Goal: Answer question/provide support: Answer question/provide support

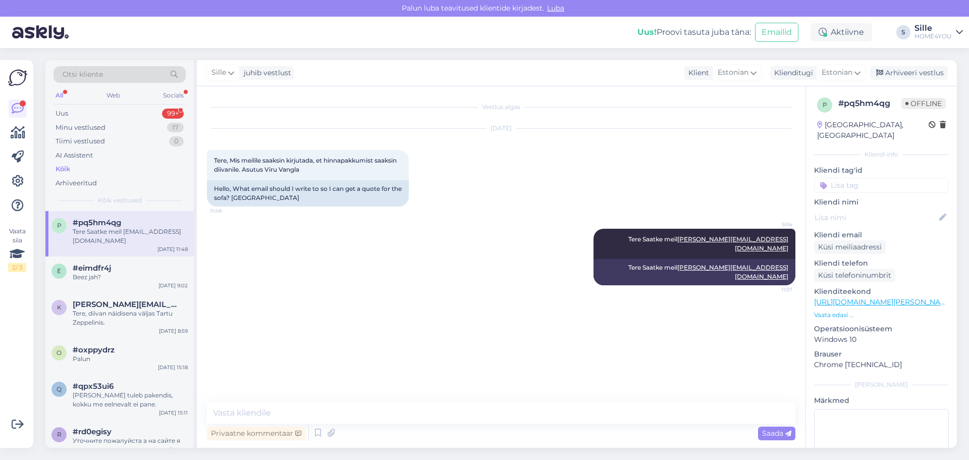
click at [66, 172] on div "Kõik" at bounding box center [63, 169] width 15 height 10
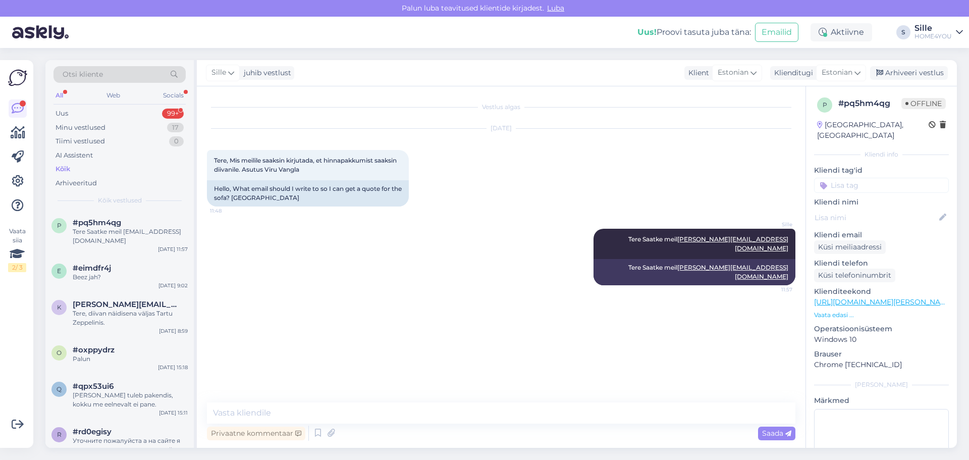
click at [72, 169] on div "Kõik" at bounding box center [119, 169] width 132 height 14
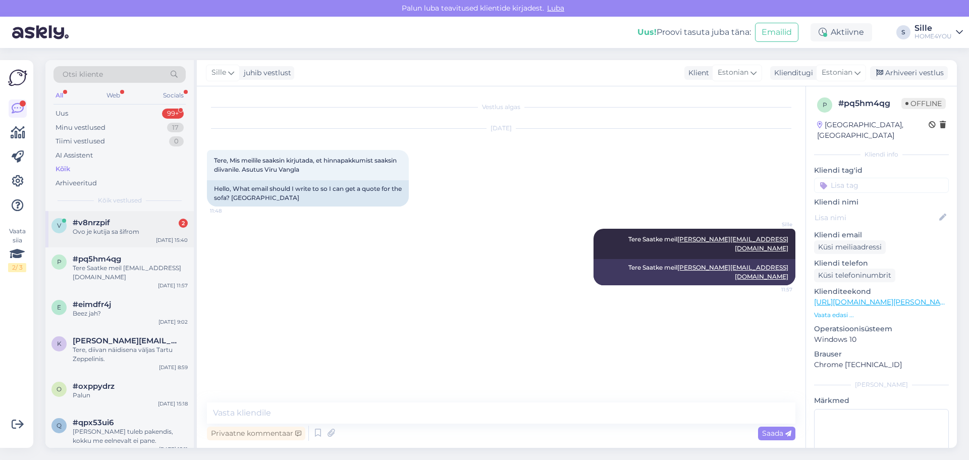
click at [135, 224] on div "#v8nrzpif 2" at bounding box center [130, 222] width 115 height 9
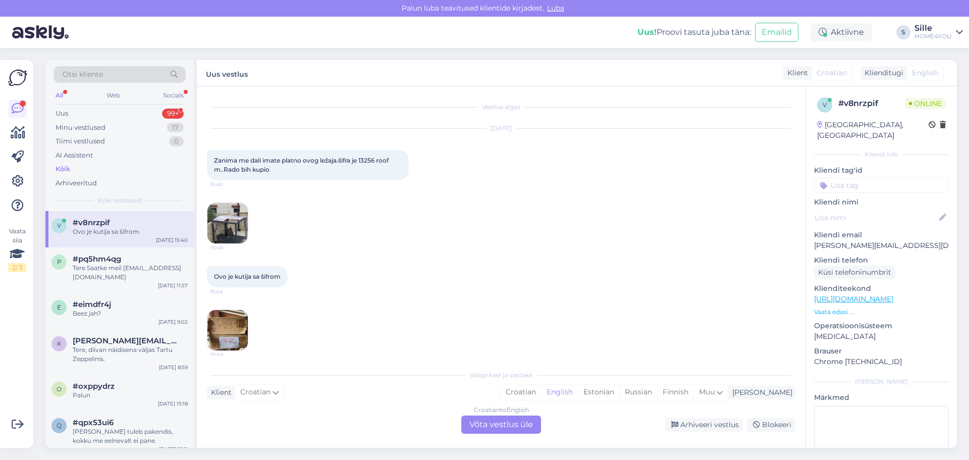
scroll to position [7, 0]
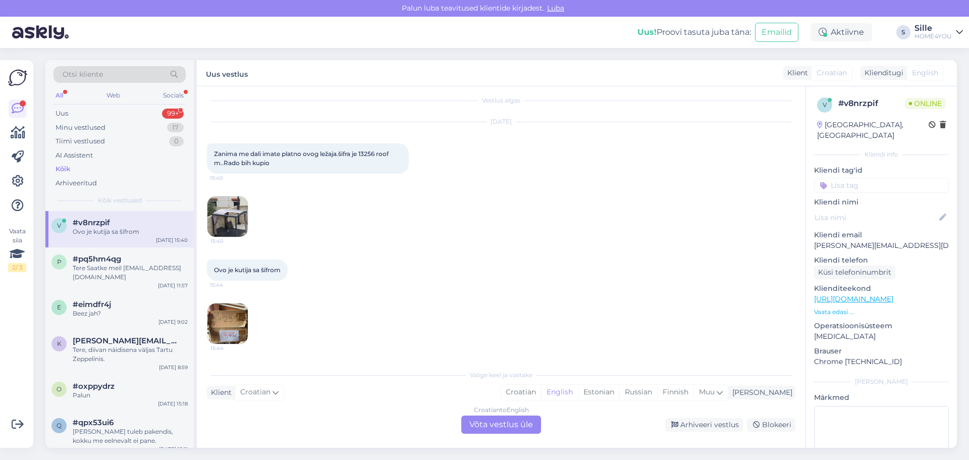
click at [476, 428] on div "Croatian to English Võta vestlus üle" at bounding box center [501, 424] width 80 height 18
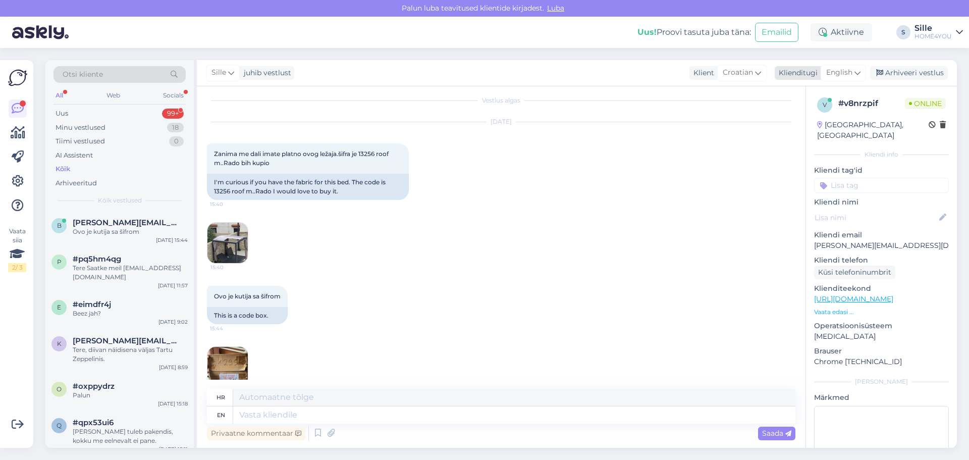
click at [844, 72] on span "English" at bounding box center [839, 72] width 26 height 11
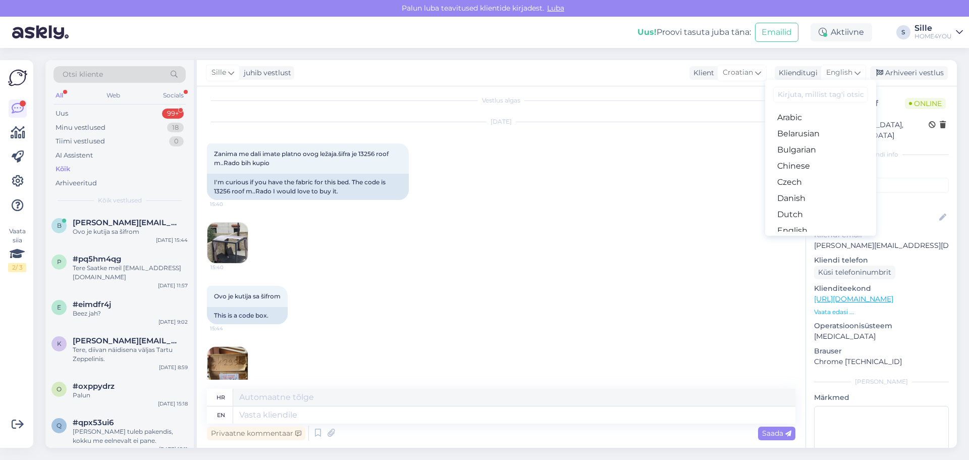
click at [811, 239] on link "Estonian" at bounding box center [820, 247] width 111 height 16
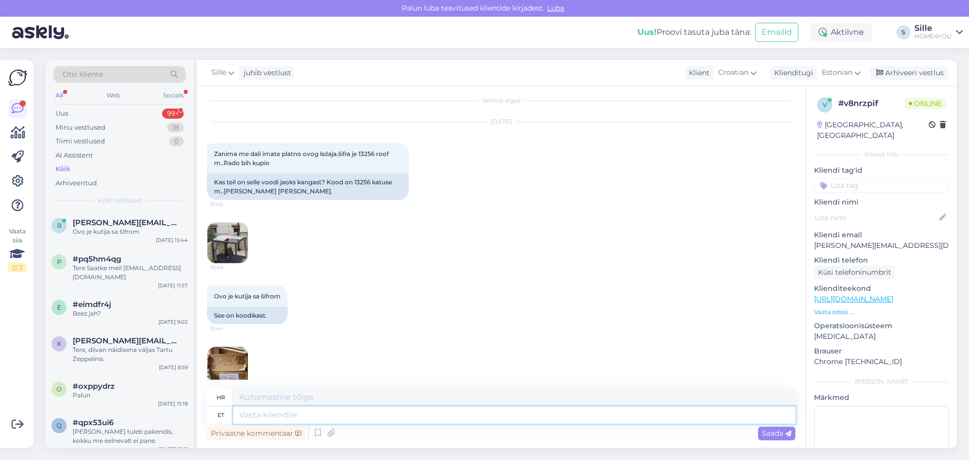
click at [407, 419] on textarea at bounding box center [514, 414] width 562 height 17
click at [236, 245] on img at bounding box center [227, 243] width 40 height 40
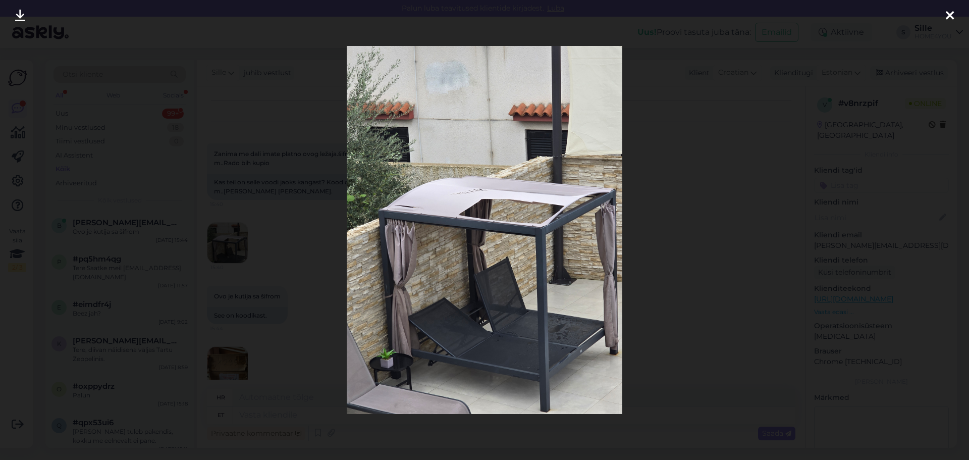
click at [946, 14] on icon at bounding box center [950, 16] width 8 height 13
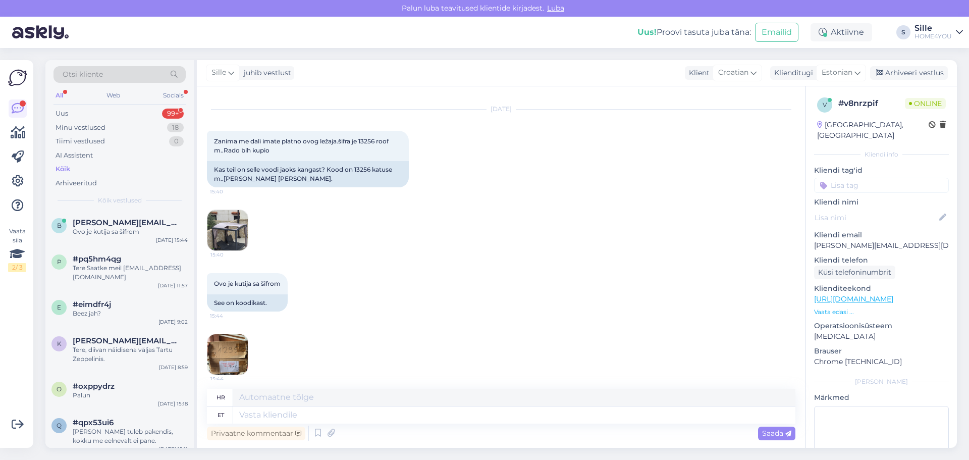
scroll to position [26, 0]
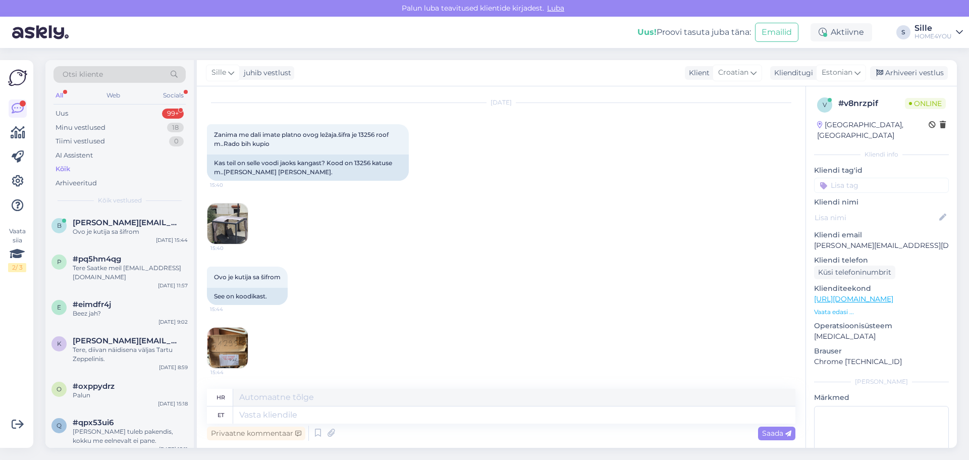
click at [227, 340] on img at bounding box center [227, 347] width 40 height 40
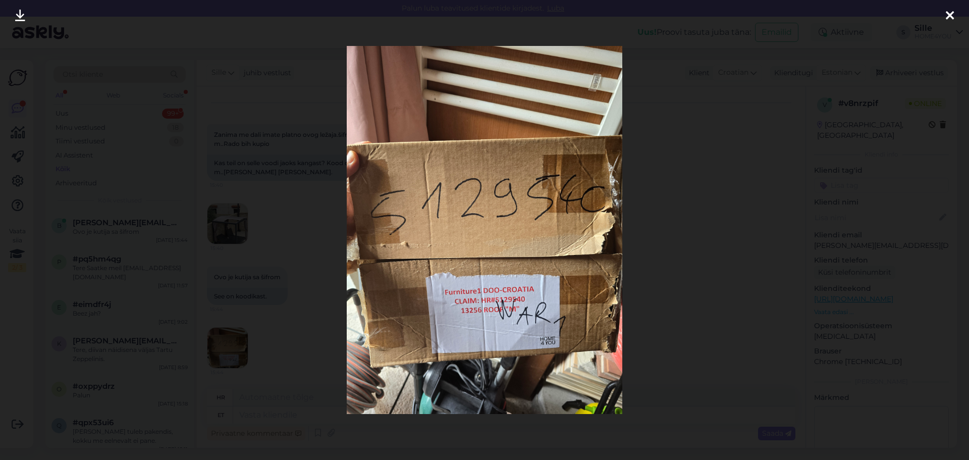
click at [944, 14] on div at bounding box center [950, 16] width 20 height 32
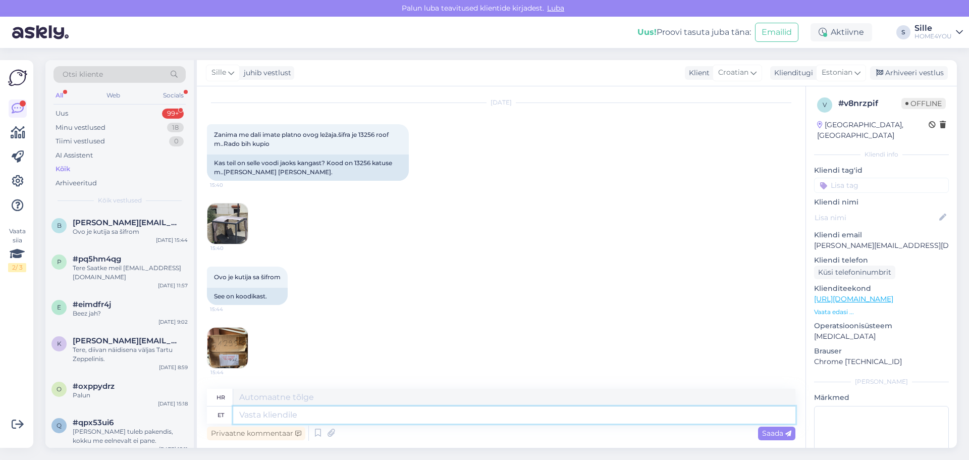
click at [277, 410] on textarea at bounding box center [514, 414] width 562 height 17
type textarea "Tere,"
type textarea "Zdravo"
type textarea "Tere, k"
type textarea "Zdravo,"
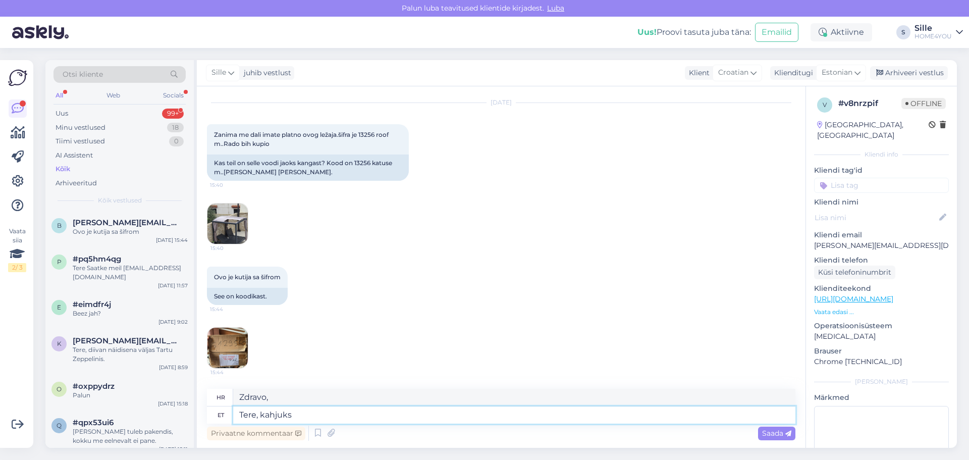
type textarea "Tere, kahjuks e"
type textarea "Pozdrav, nažalost"
type textarea "Tere, kahjuks ei o"
type textarea "Pozdrav, nažalost ne"
type textarea "Tere, kahjuks ei ole"
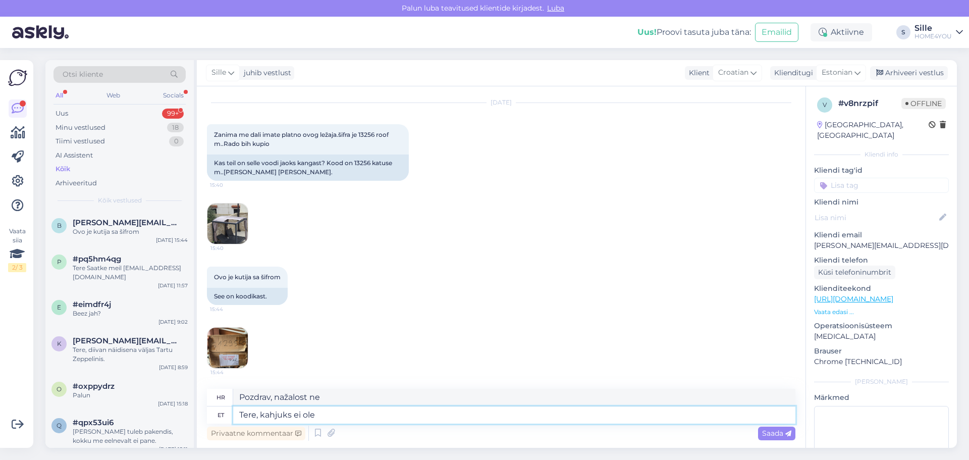
type textarea "Pozdrav, nažalost ne."
type textarea "Tere, kahjuks ei ole soovitud"
type textarea "[PERSON_NAME], nažalost traženo nije dostupno."
type textarea "Tere, kahjuks ei ole soovitud kangast."
type textarea "[PERSON_NAME], nažalost tkanina koju ste tražili nije dostupna."
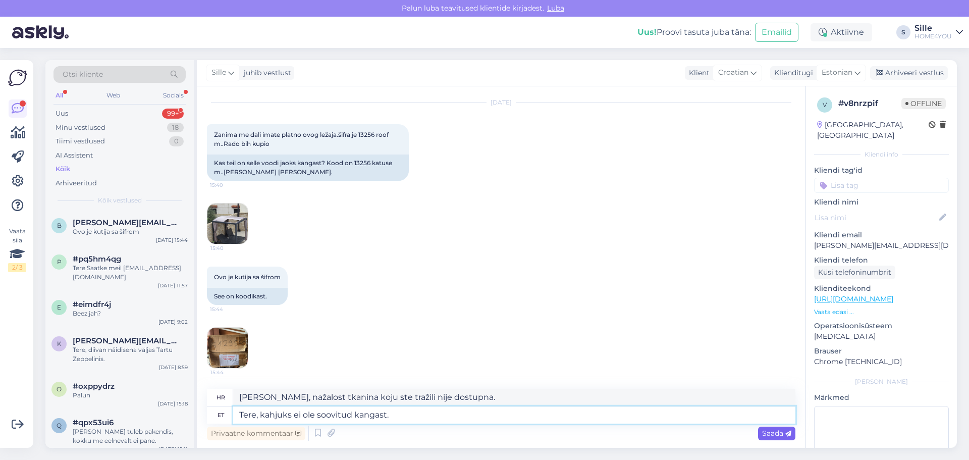
type textarea "Tere, kahjuks ei ole soovitud kangast."
click at [780, 430] on span "Saada" at bounding box center [776, 432] width 29 height 9
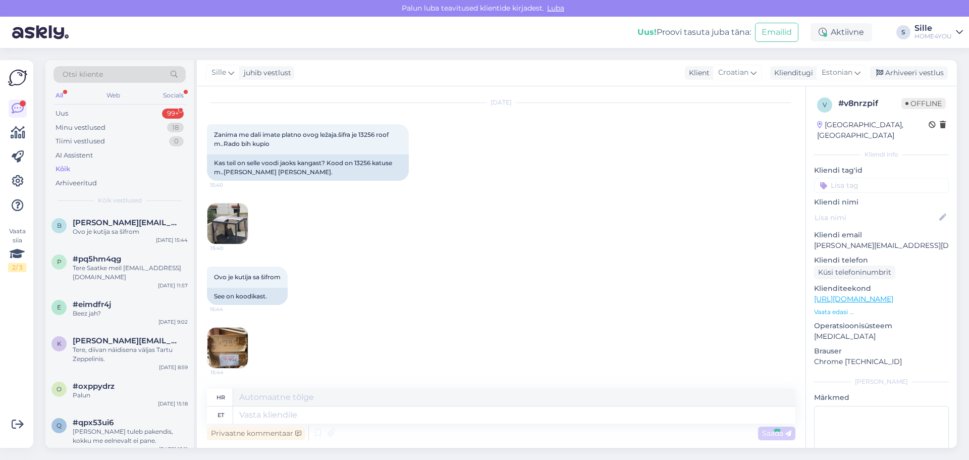
scroll to position [86, 0]
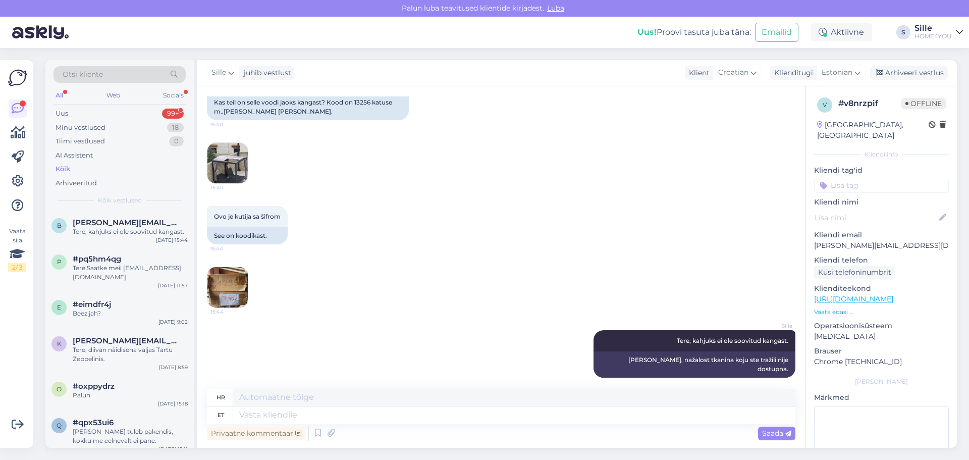
click at [71, 171] on div "Kõik" at bounding box center [119, 169] width 132 height 14
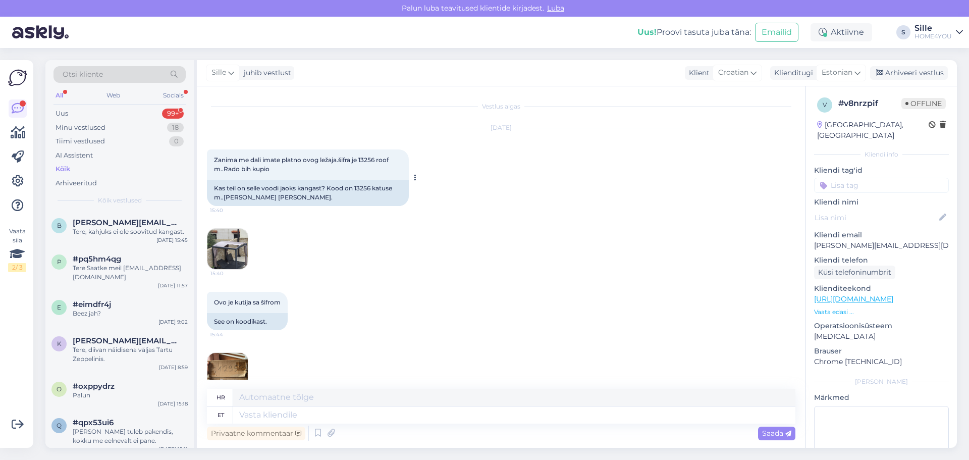
scroll to position [0, 0]
click at [242, 248] on img at bounding box center [227, 249] width 40 height 40
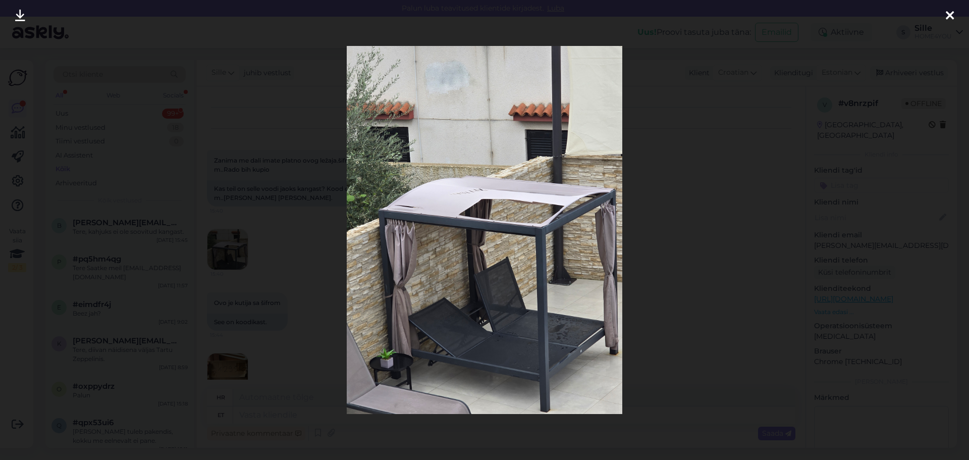
click at [947, 16] on icon at bounding box center [950, 16] width 8 height 13
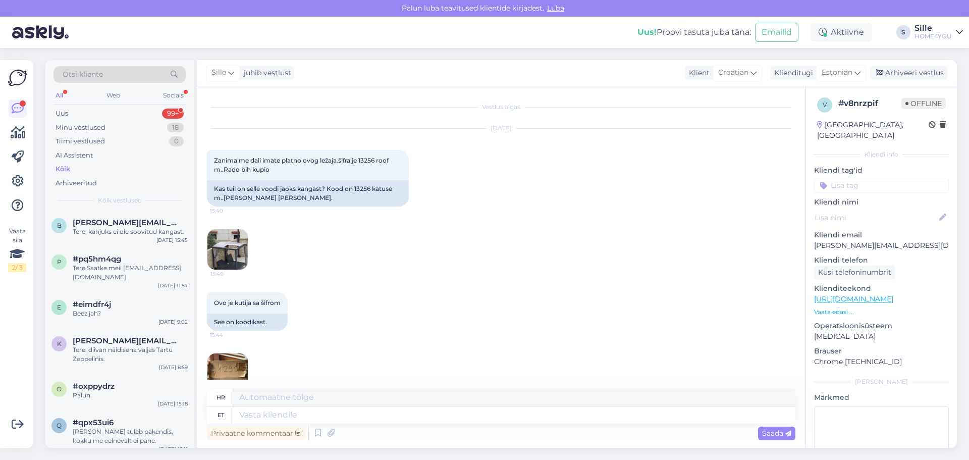
click at [68, 167] on div "Kõik" at bounding box center [63, 169] width 15 height 10
click at [672, 350] on div "Ovo je kutija sa šifrom 15:44 See on koodikast. 15:44" at bounding box center [501, 343] width 588 height 124
click at [61, 169] on div "Kõik" at bounding box center [63, 169] width 15 height 10
